Goal: Transaction & Acquisition: Subscribe to service/newsletter

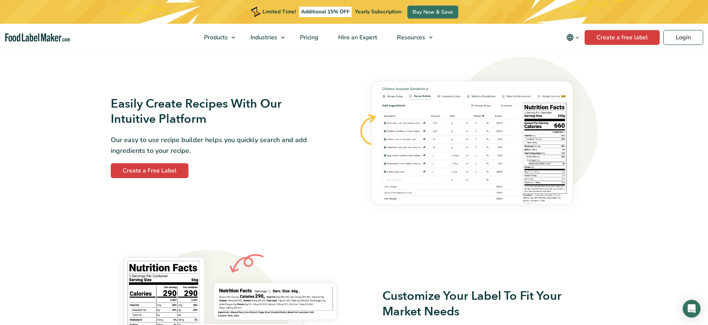
scroll to position [469, 0]
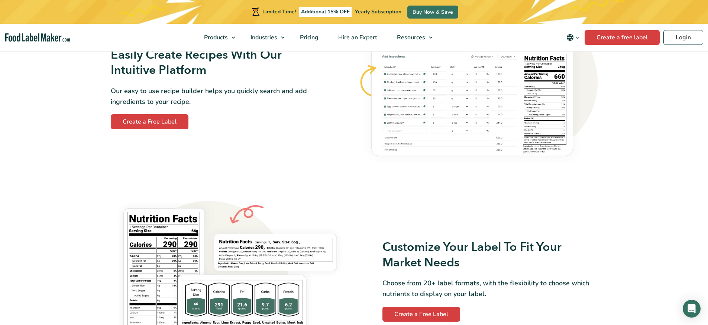
click at [467, 111] on img at bounding box center [478, 88] width 239 height 161
click at [490, 91] on img at bounding box center [478, 88] width 239 height 161
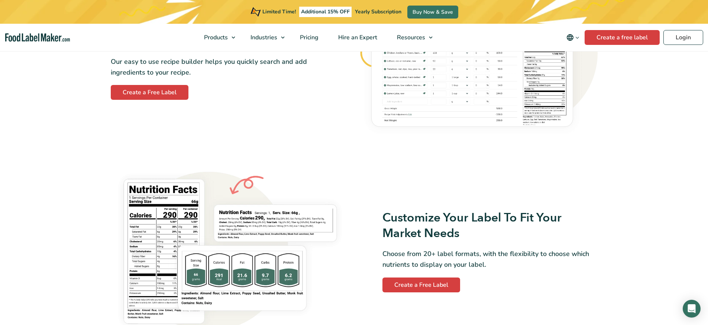
scroll to position [531, 0]
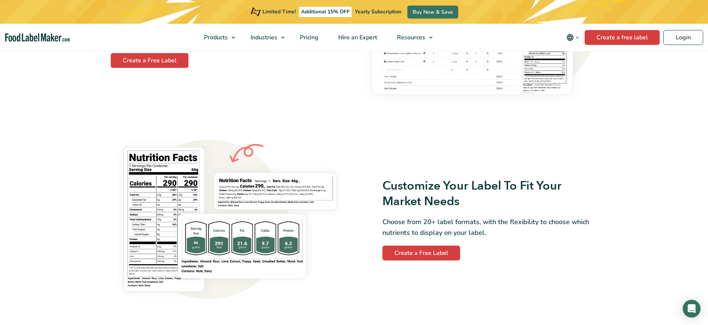
click at [495, 163] on div "Customize Your Label To Fit Your Market Needs Choose from 20+ label formats, wi…" at bounding box center [354, 220] width 496 height 180
click at [457, 90] on img at bounding box center [478, 26] width 239 height 161
click at [170, 71] on div "Easily Create Recipes With Our Intuitive Platform Our easy to use recipe builde…" at bounding box center [230, 27] width 248 height 91
click at [158, 58] on link "Create a Free Label" at bounding box center [150, 60] width 78 height 15
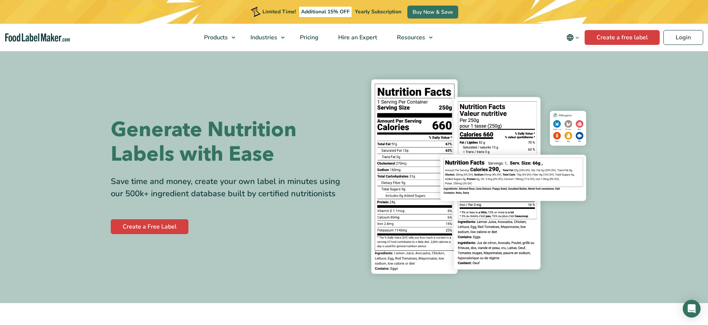
click at [499, 187] on img at bounding box center [479, 177] width 238 height 218
click at [524, 252] on img at bounding box center [479, 177] width 238 height 218
click at [495, 256] on img at bounding box center [479, 177] width 238 height 218
click at [388, 269] on img at bounding box center [479, 177] width 238 height 218
click at [470, 249] on img at bounding box center [479, 177] width 238 height 218
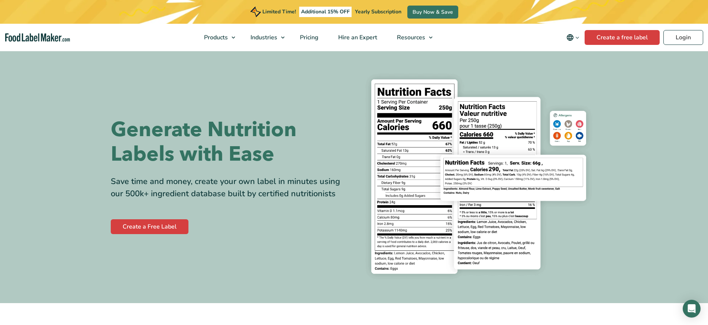
click at [495, 213] on img at bounding box center [479, 177] width 238 height 218
click at [549, 120] on img at bounding box center [479, 177] width 238 height 218
click at [401, 96] on img at bounding box center [479, 177] width 238 height 218
click at [434, 19] on div "Limited Time! Additional 15% OFF Yearly Subscription Buy Now & Save" at bounding box center [354, 12] width 208 height 24
click at [434, 11] on link "Buy Now & Save" at bounding box center [432, 12] width 51 height 13
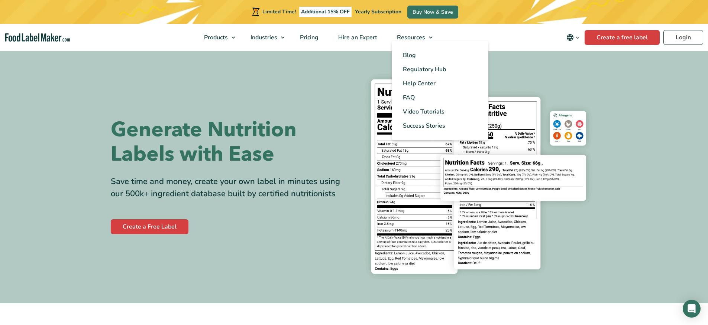
click at [425, 43] on ul "Blog Regulatory Hub Help Center FAQ Video Tutorials Success Stories" at bounding box center [440, 91] width 97 height 100
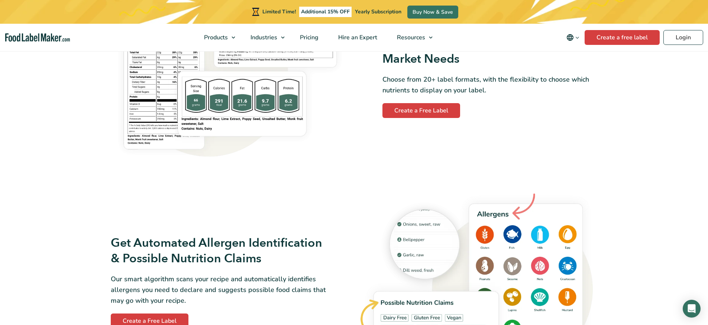
scroll to position [295, 0]
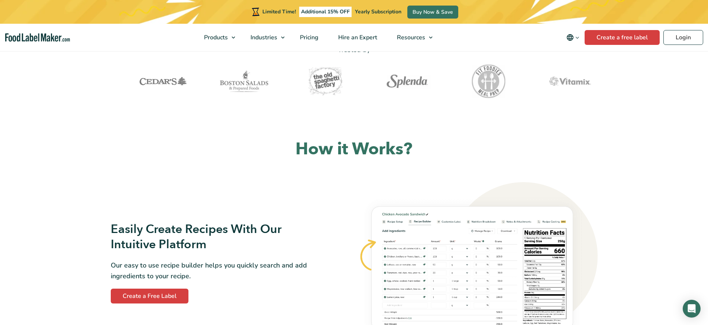
click at [555, 260] on img at bounding box center [478, 262] width 239 height 161
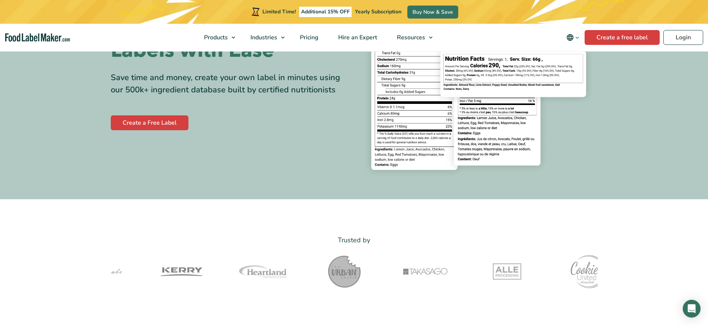
scroll to position [0, 0]
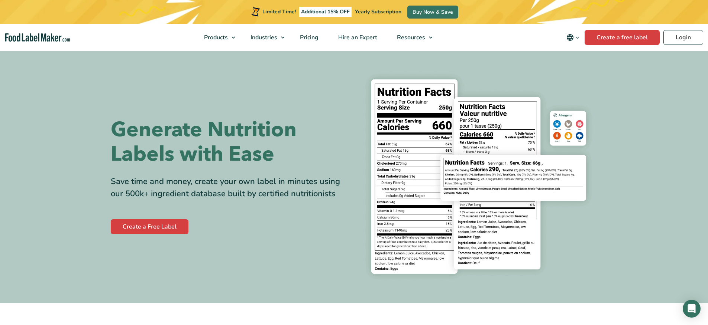
click at [427, 148] on img at bounding box center [479, 177] width 238 height 218
click at [437, 171] on img at bounding box center [479, 177] width 238 height 218
click at [431, 170] on img at bounding box center [479, 177] width 238 height 218
click at [396, 140] on img at bounding box center [479, 177] width 238 height 218
